Goal: Information Seeking & Learning: Learn about a topic

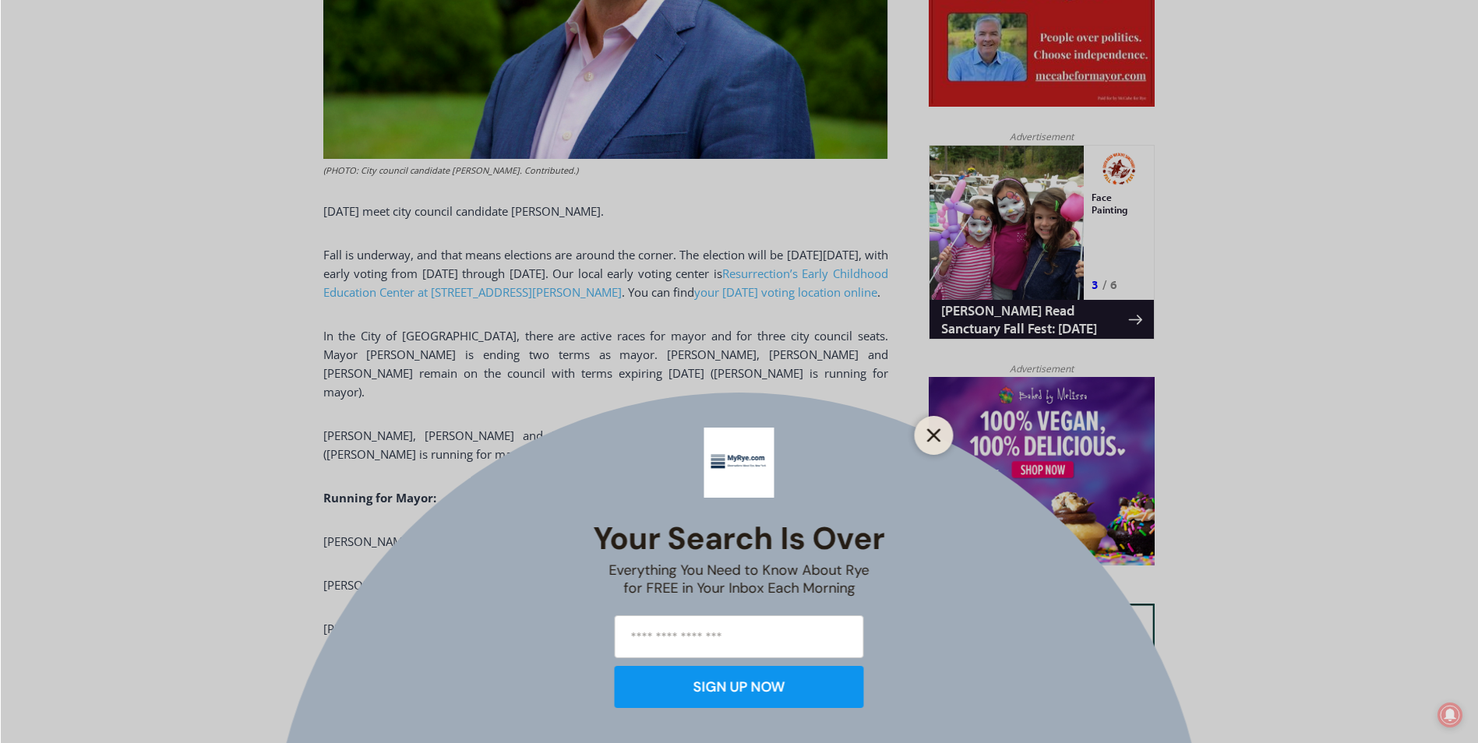
click at [934, 436] on line "Close" at bounding box center [933, 435] width 11 height 11
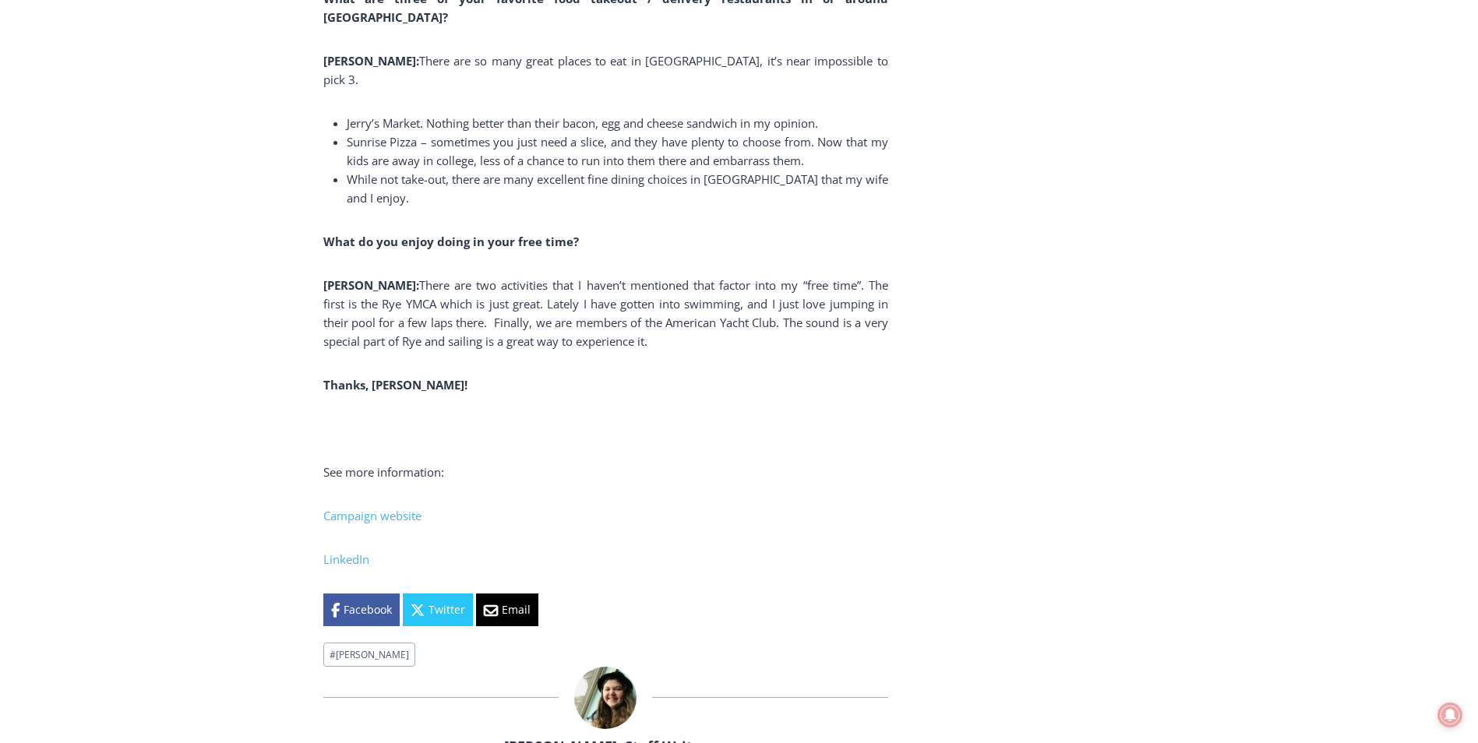
scroll to position [11264, 0]
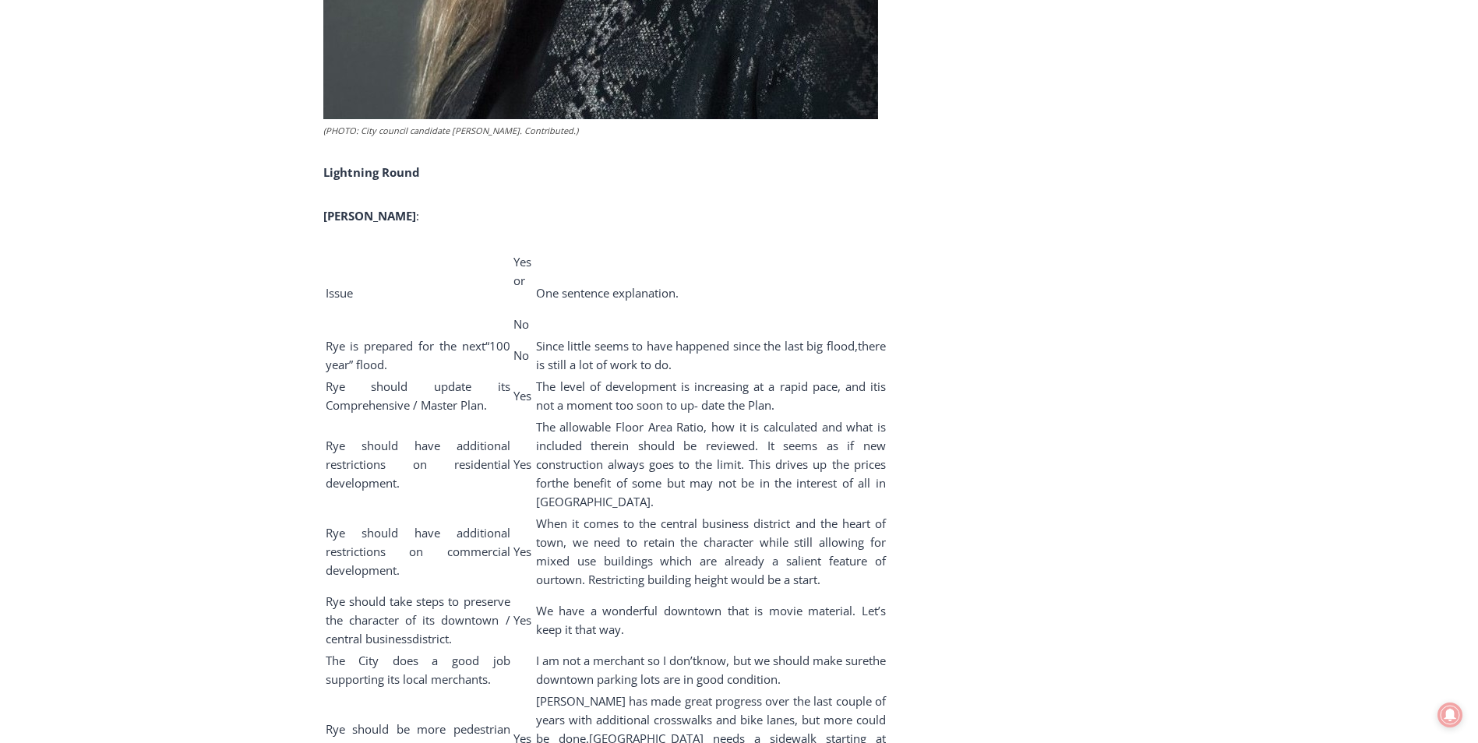
scroll to position [8334, 0]
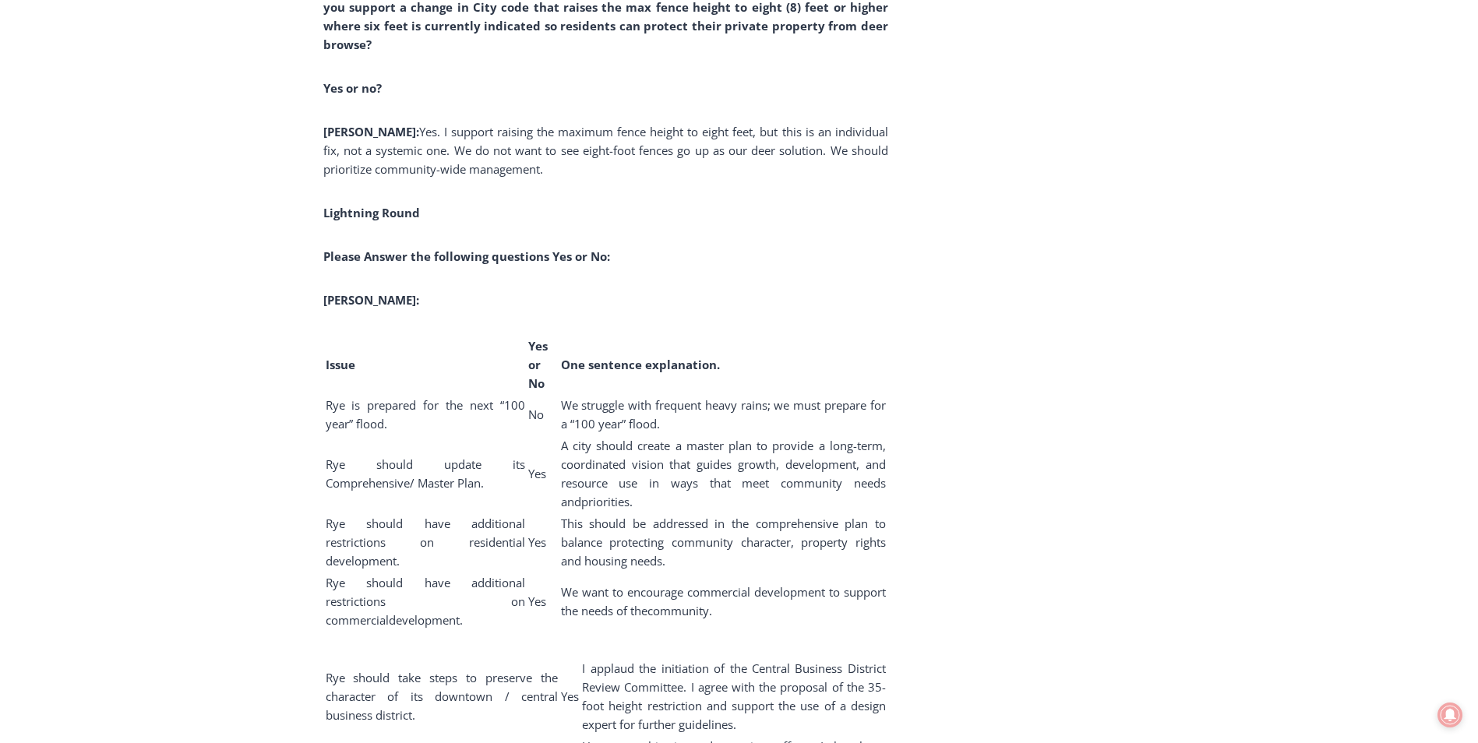
scroll to position [7993, 0]
